Goal: Task Accomplishment & Management: Manage account settings

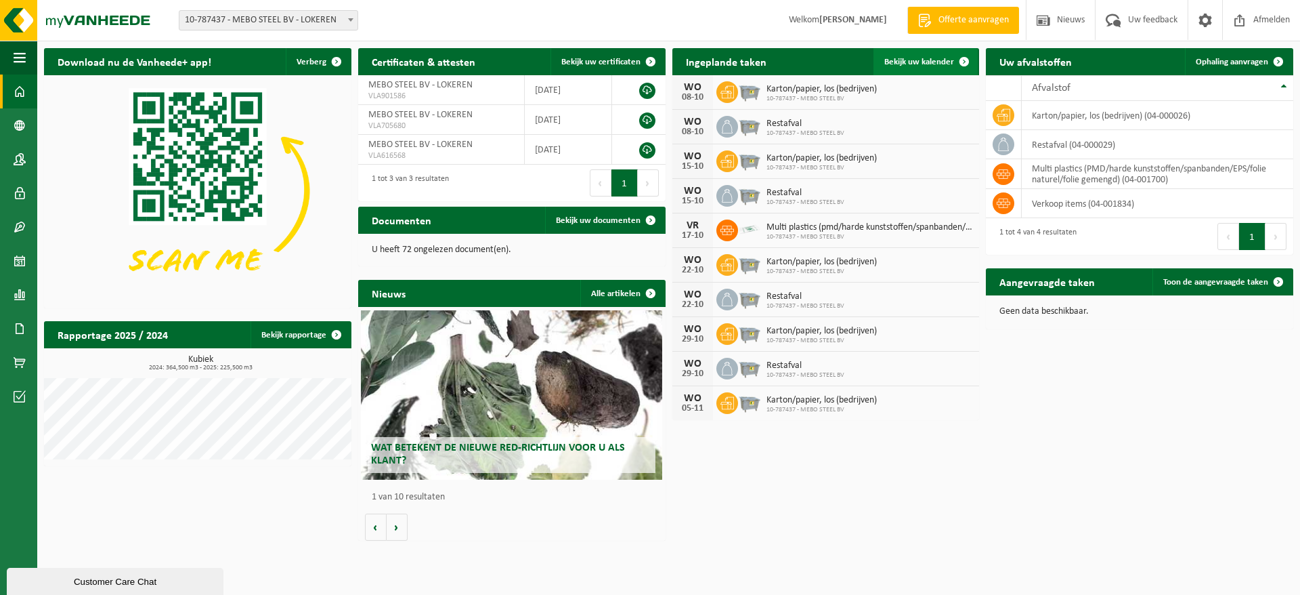
click at [961, 62] on span at bounding box center [964, 61] width 27 height 27
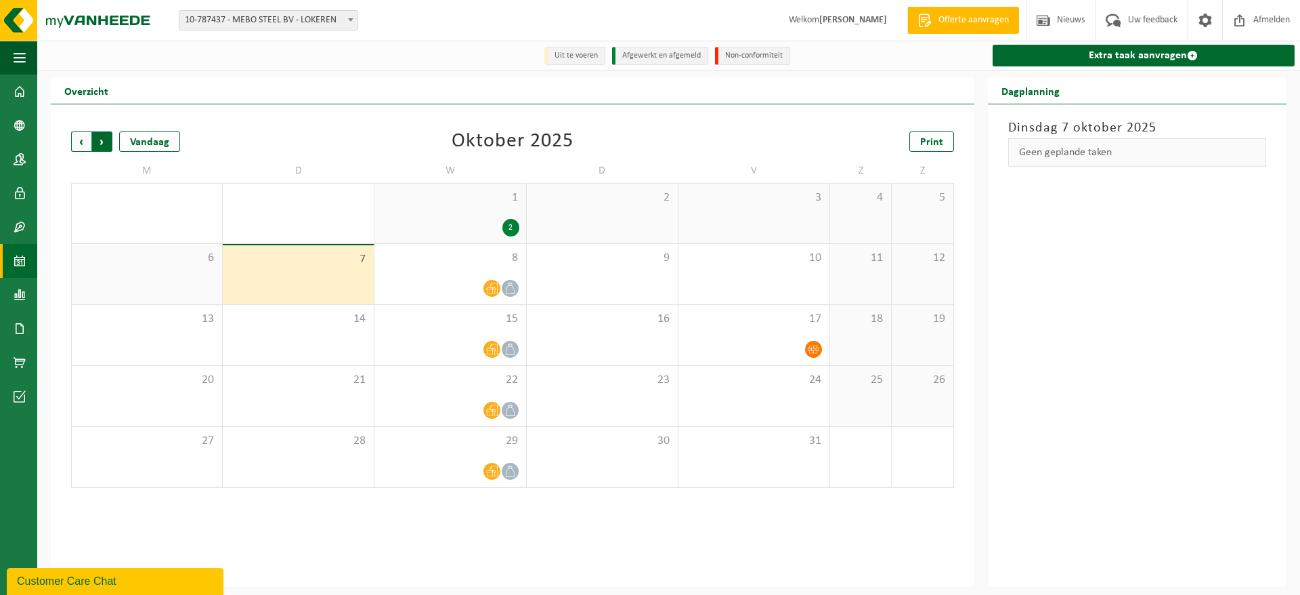
click at [74, 150] on span "Vorige" at bounding box center [81, 141] width 20 height 20
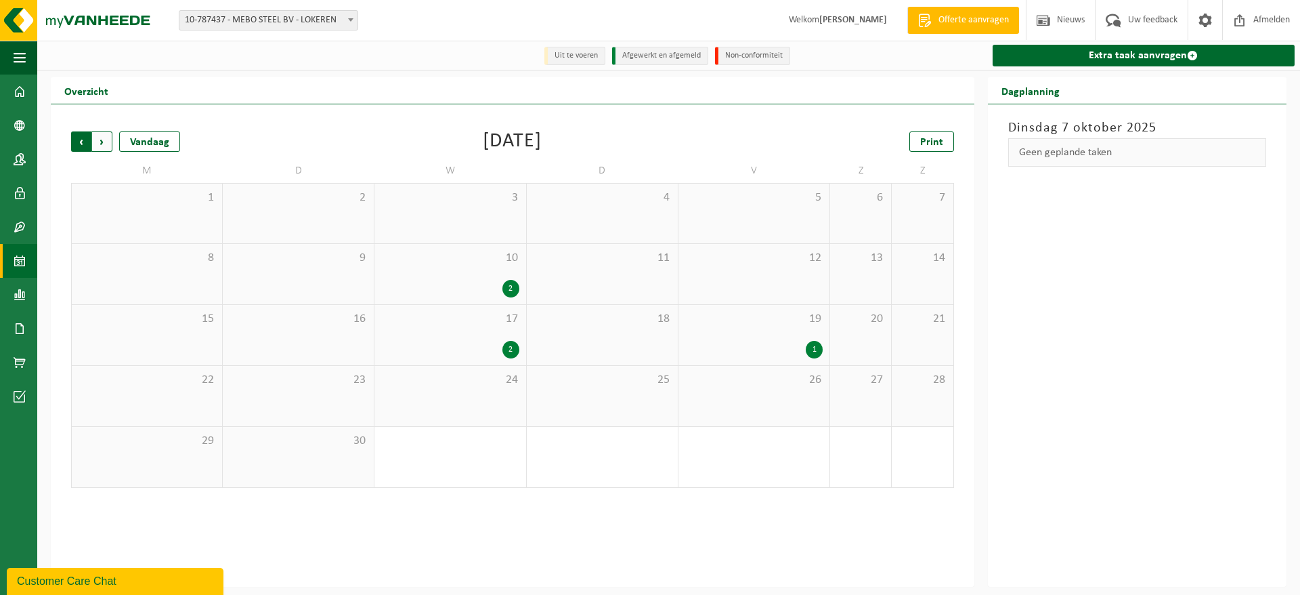
click at [102, 146] on span "Volgende" at bounding box center [102, 141] width 20 height 20
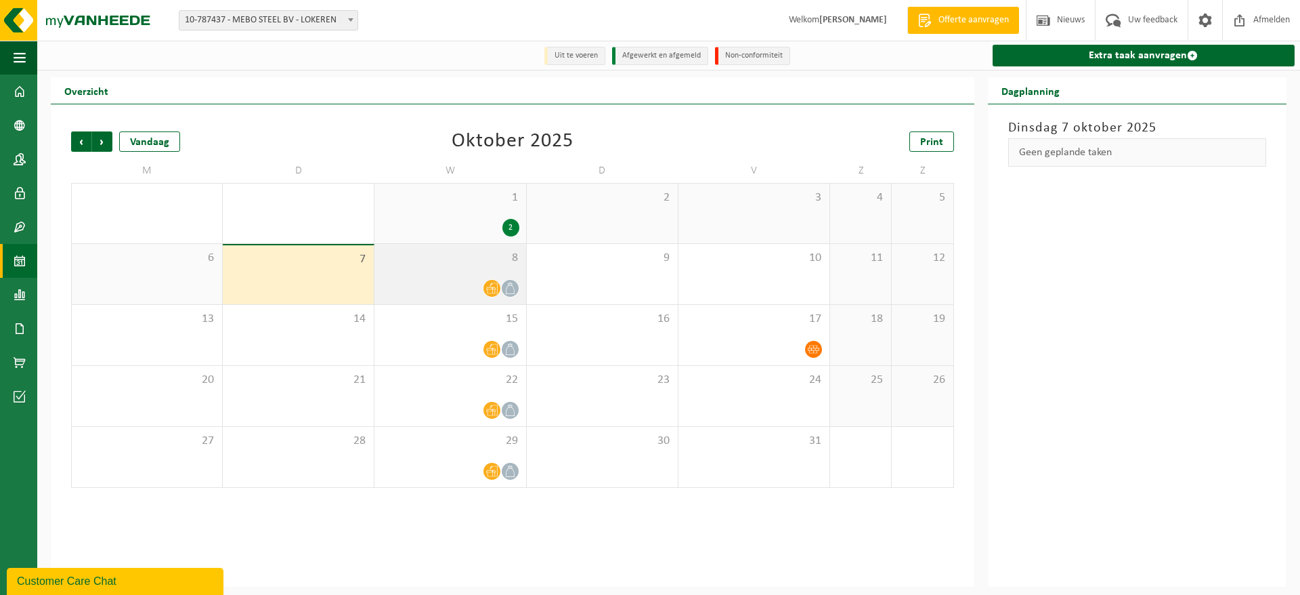
click at [507, 291] on icon at bounding box center [510, 288] width 12 height 12
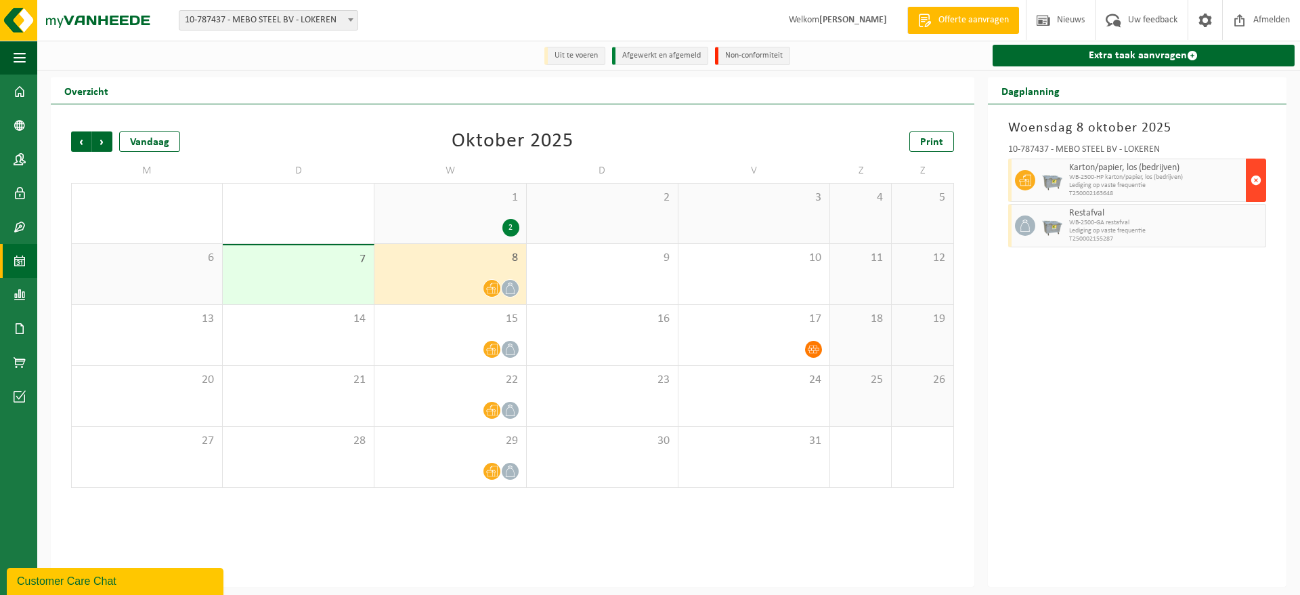
click at [1254, 184] on span "button" at bounding box center [1256, 180] width 11 height 27
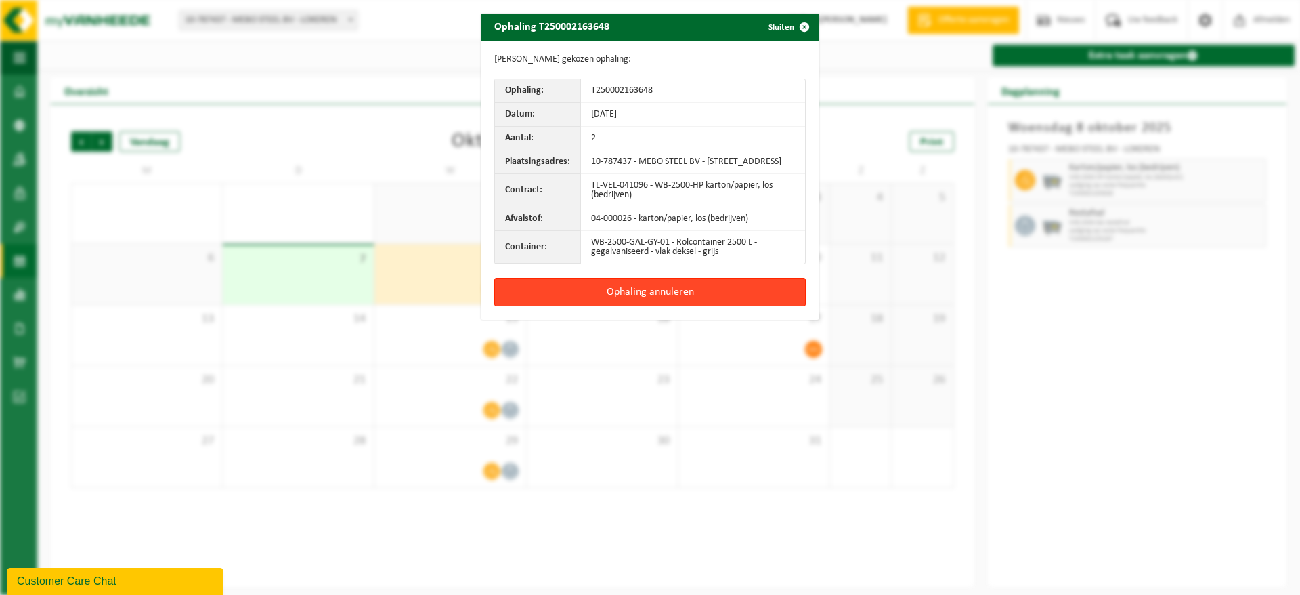
click at [643, 298] on button "Ophaling annuleren" at bounding box center [650, 292] width 312 height 28
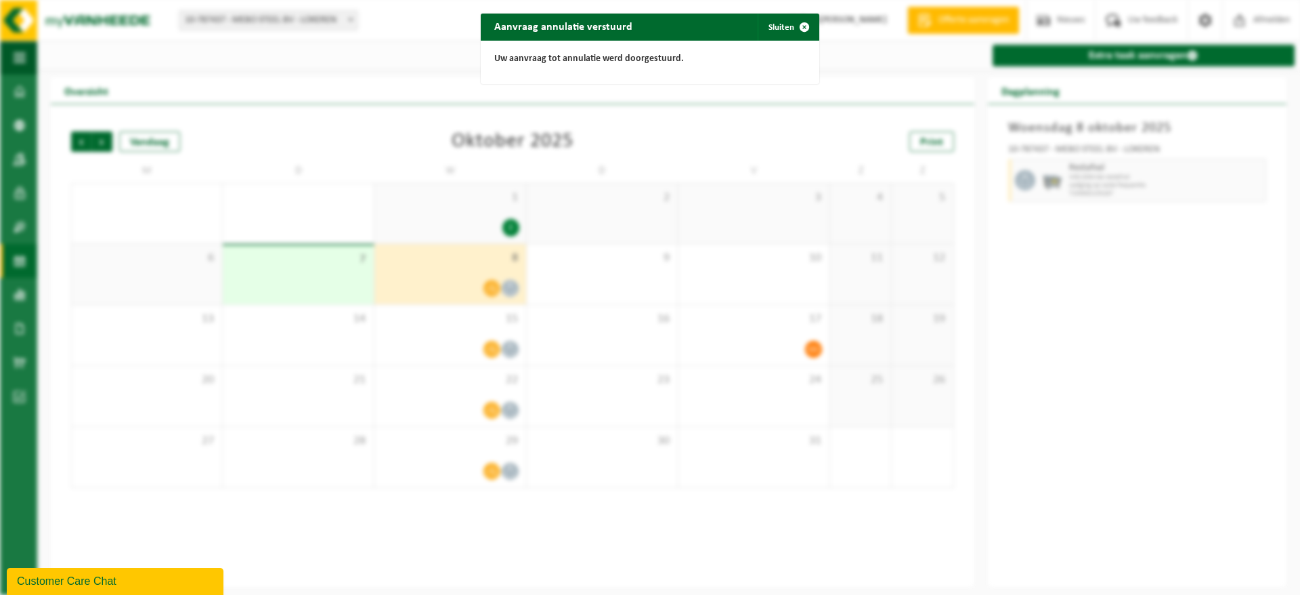
click at [1204, 168] on div "Aanvraag annulatie verstuurd Sluiten Uw aanvraag tot annulatie werd doorgestuur…" at bounding box center [650, 297] width 1300 height 595
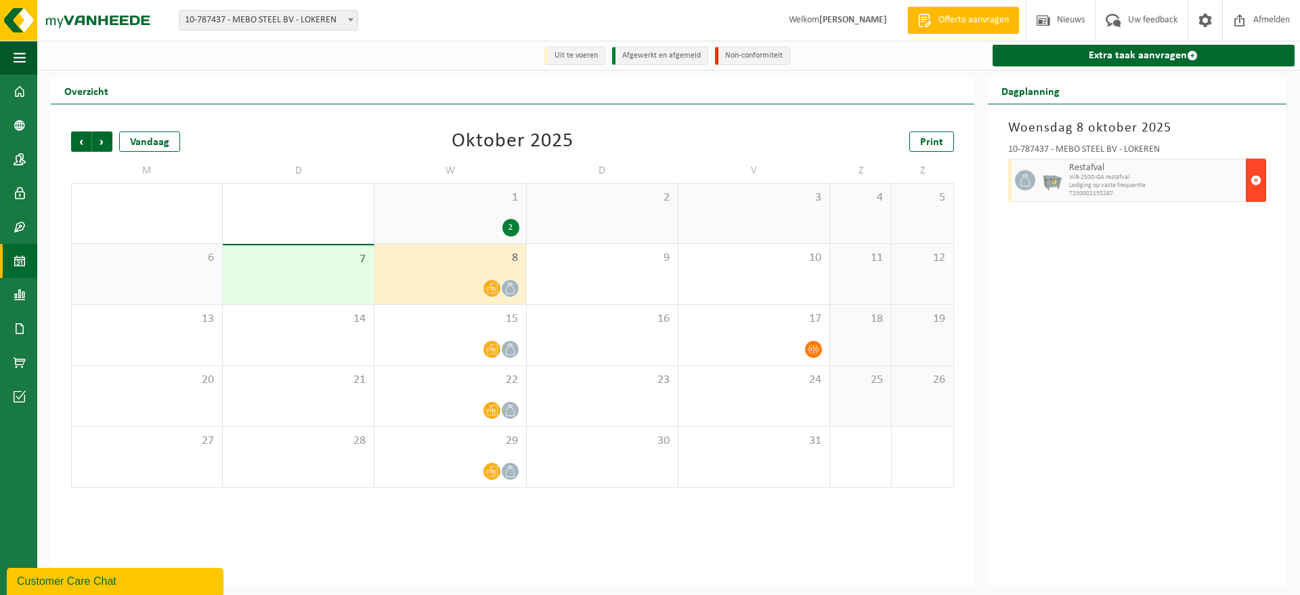
click at [1255, 182] on span "button" at bounding box center [1256, 180] width 11 height 27
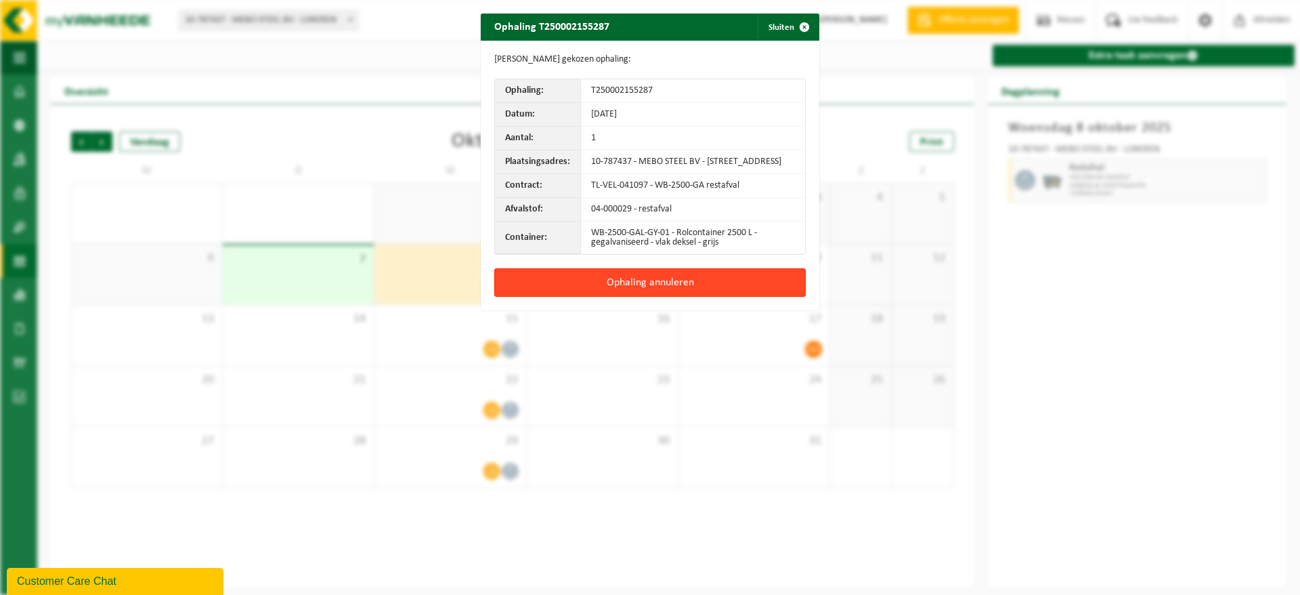
click at [636, 290] on button "Ophaling annuleren" at bounding box center [650, 282] width 312 height 28
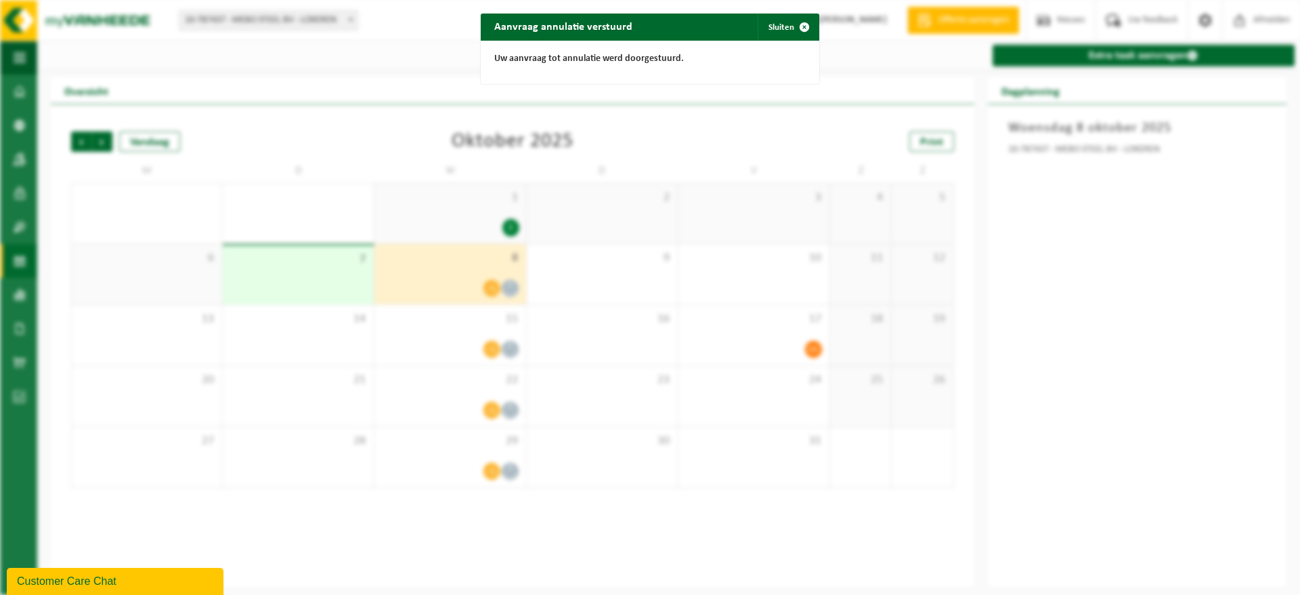
click at [1085, 152] on div "Aanvraag annulatie verstuurd Sluiten Uw aanvraag tot annulatie werd doorgestuur…" at bounding box center [650, 297] width 1300 height 595
